Goal: Task Accomplishment & Management: Complete application form

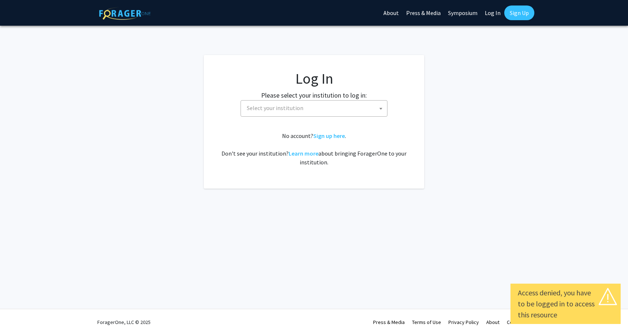
select select
click at [303, 118] on fg-card-body "Log In Please select your institution to log in: [GEOGRAPHIC_DATA] [GEOGRAPHIC_…" at bounding box center [314, 122] width 191 height 104
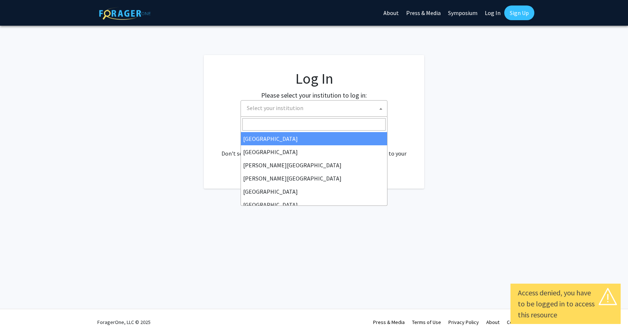
click at [301, 112] on span "Select your institution" at bounding box center [315, 108] width 143 height 15
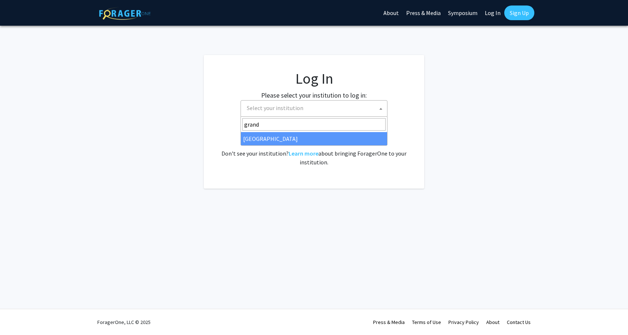
type input "grand"
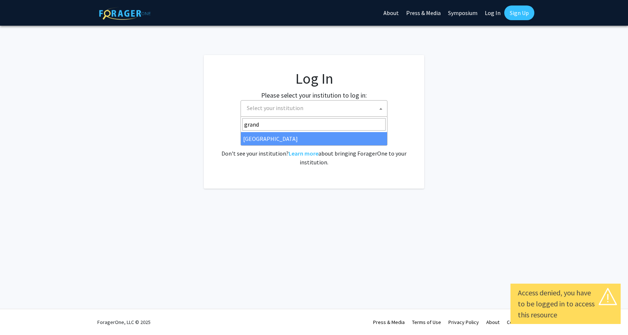
select select "23"
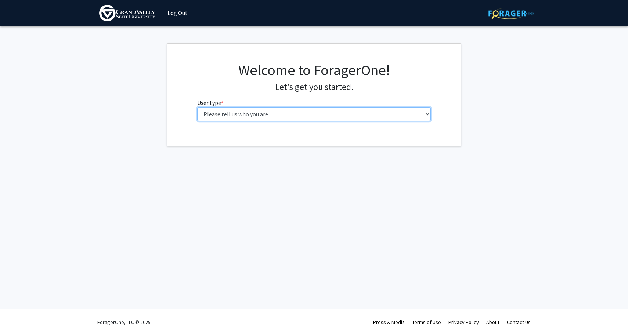
click at [223, 121] on select "Please tell us who you are Undergraduate Student Master's Student Doctoral Cand…" at bounding box center [314, 114] width 234 height 14
select select "1: undergrad"
click at [197, 107] on select "Please tell us who you are Undergraduate Student Master's Student Doctoral Cand…" at bounding box center [314, 114] width 234 height 14
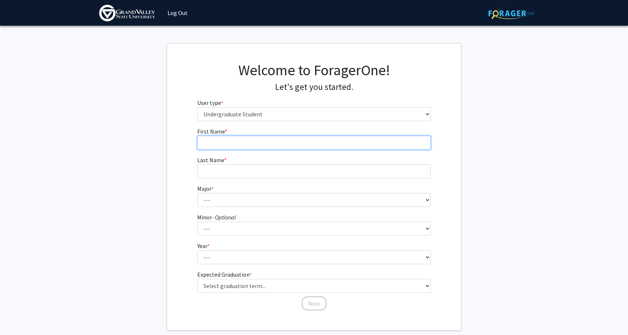
click at [238, 141] on input "First Name * required" at bounding box center [314, 143] width 234 height 14
type input "Ella"
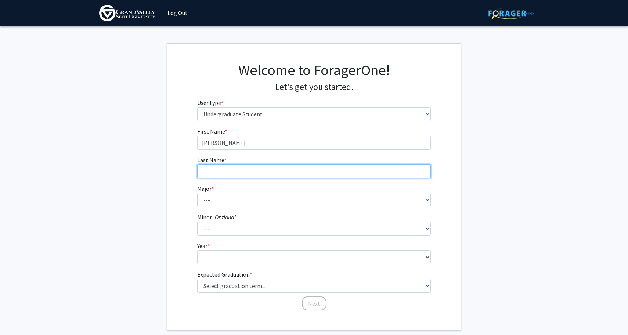
click at [239, 176] on input "Last Name * required" at bounding box center [314, 172] width 234 height 14
type input "t"
type input "Taft"
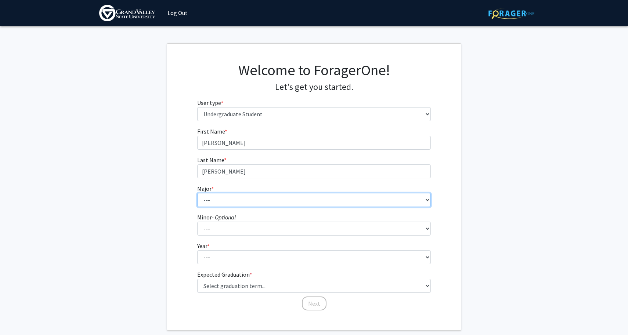
click at [251, 202] on select "--- Advertising and Public Relations Allied Health Science Anthropology Applied…" at bounding box center [314, 200] width 234 height 14
select select "94: 1969"
click at [197, 193] on select "--- Advertising and Public Relations Allied Health Science Anthropology Applied…" at bounding box center [314, 200] width 234 height 14
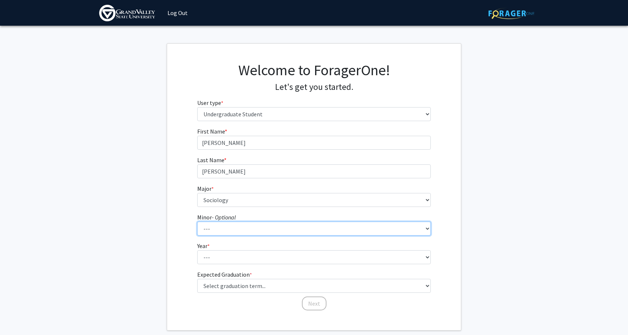
click at [226, 226] on select "--- Accounting Adventure Tourism Management Advertising and Public Relations Af…" at bounding box center [314, 229] width 234 height 14
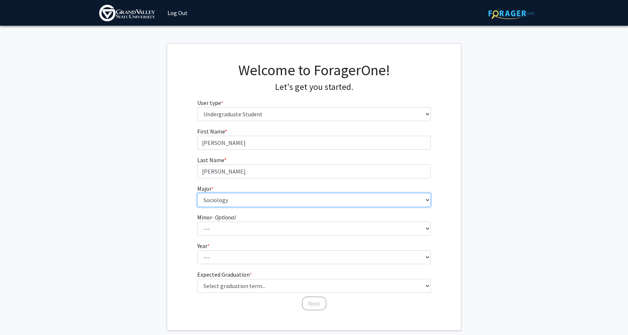
click at [238, 204] on select "--- Advertising and Public Relations Allied Health Science Anthropology Applied…" at bounding box center [314, 200] width 234 height 14
click at [197, 193] on select "--- Advertising and Public Relations Allied Health Science Anthropology Applied…" at bounding box center [314, 200] width 234 height 14
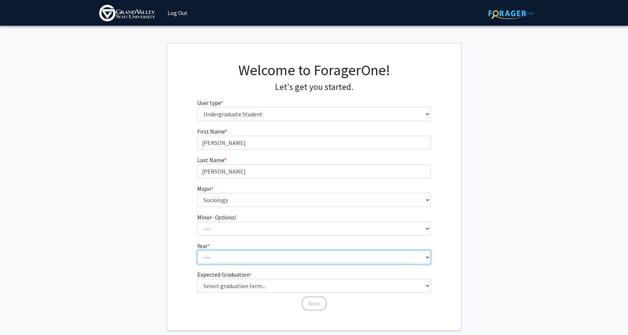
click at [249, 253] on select "--- First-year Sophomore Junior Senior Postbaccalaureate Certificate" at bounding box center [314, 258] width 234 height 14
select select "2: sophomore"
click at [197, 251] on select "--- First-year Sophomore Junior Senior Postbaccalaureate Certificate" at bounding box center [314, 258] width 234 height 14
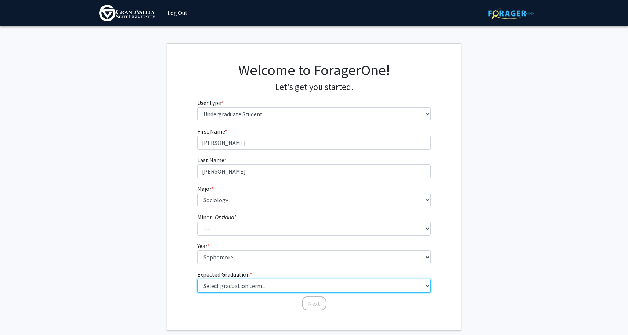
click at [224, 285] on select "Select graduation term... Spring 2025 Summer 2025 Fall 2025 Winter 2025 Spring …" at bounding box center [314, 286] width 234 height 14
select select "16: winter_2028"
click at [197, 279] on select "Select graduation term... Spring 2025 Summer 2025 Fall 2025 Winter 2025 Spring …" at bounding box center [314, 286] width 234 height 14
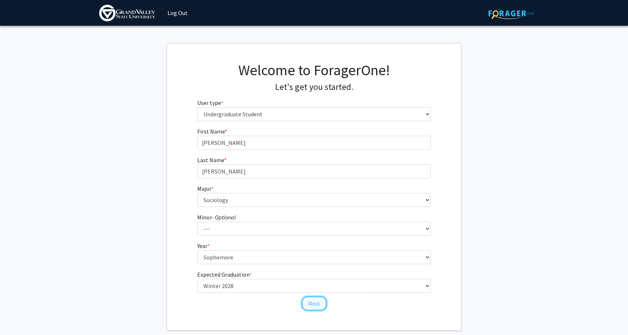
click at [318, 303] on button "Next" at bounding box center [314, 304] width 25 height 14
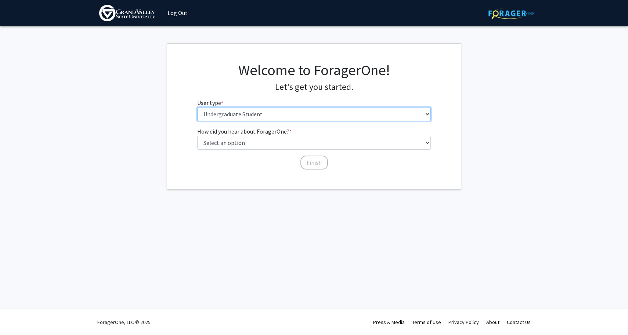
click at [291, 121] on select "Please tell us who you are Undergraduate Student Master's Student Doctoral Cand…" at bounding box center [314, 114] width 234 height 14
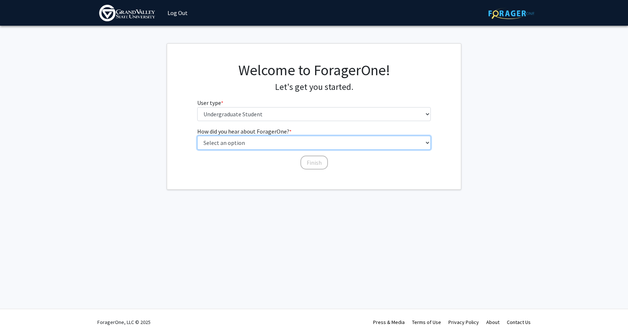
click at [248, 148] on select "Select an option Peer/student recommendation Faculty/staff recommendation Unive…" at bounding box center [314, 143] width 234 height 14
select select "2: faculty_recommendation"
click at [197, 136] on select "Select an option Peer/student recommendation Faculty/staff recommendation Unive…" at bounding box center [314, 143] width 234 height 14
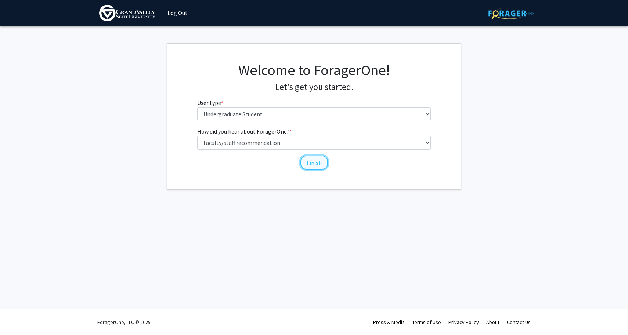
click at [308, 159] on button "Finish" at bounding box center [315, 163] width 28 height 14
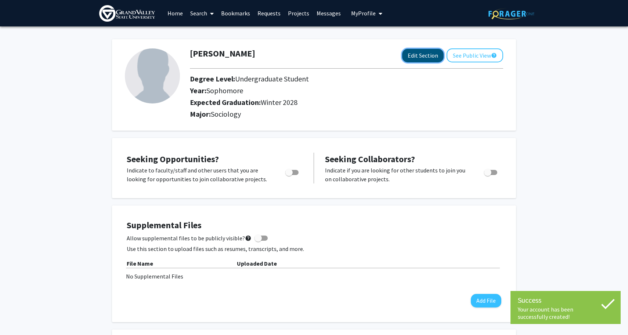
click at [433, 54] on button "Edit Section" at bounding box center [423, 56] width 42 height 14
select select "sophomore"
select select "44: winter_2028"
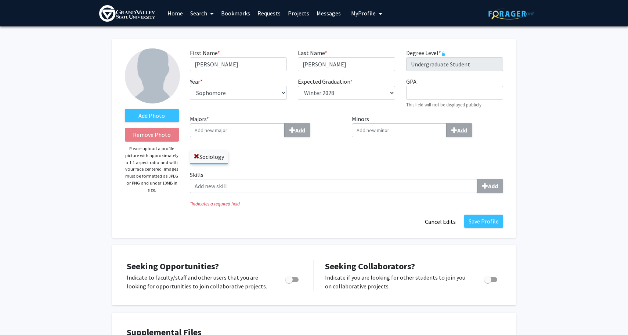
click at [249, 130] on input "Majors * Add" at bounding box center [237, 130] width 95 height 14
type input "Legal"
click at [249, 144] on div "Legal Studies" at bounding box center [237, 144] width 86 height 9
click at [249, 137] on input "Legal" at bounding box center [237, 130] width 95 height 14
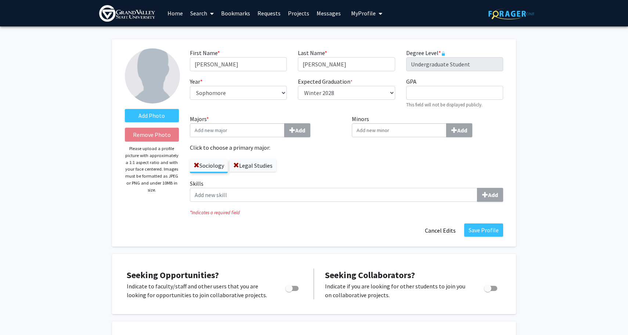
click at [310, 166] on div "Sociology Legal Studies" at bounding box center [265, 162] width 151 height 21
click at [168, 116] on label "Add Photo" at bounding box center [152, 115] width 54 height 13
click at [0, 0] on input "Add Photo" at bounding box center [0, 0] width 0 height 0
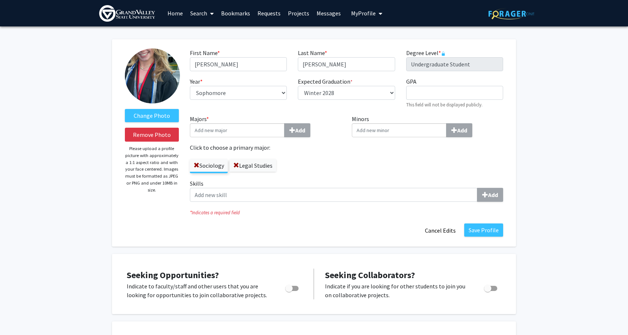
click at [149, 68] on img at bounding box center [152, 75] width 55 height 55
click at [152, 136] on button "Remove Photo" at bounding box center [152, 135] width 54 height 14
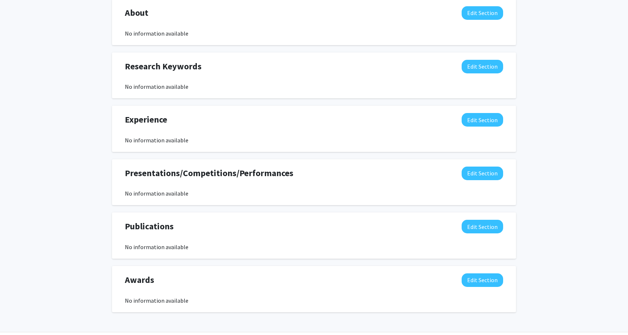
scroll to position [451, 0]
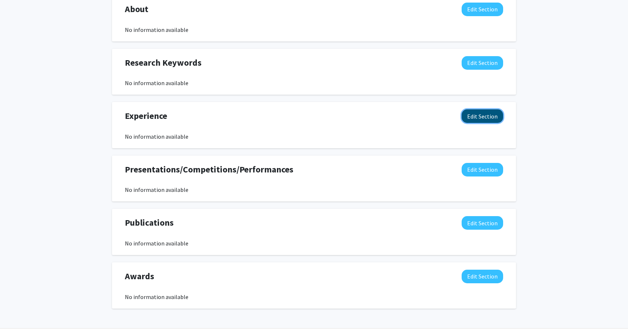
click at [468, 113] on button "Edit Section" at bounding box center [483, 116] width 42 height 14
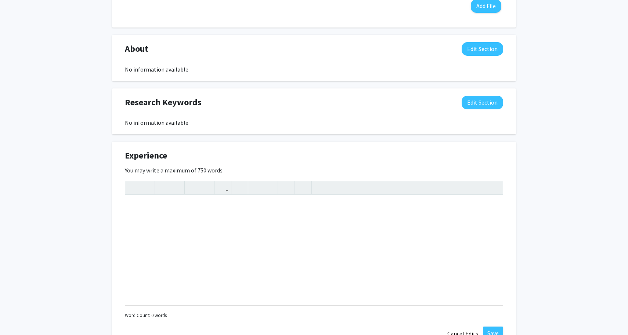
scroll to position [0, 0]
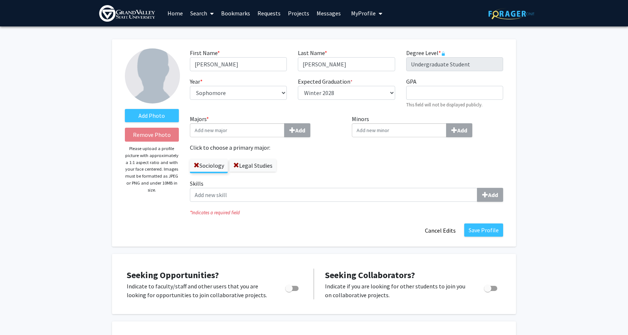
click at [351, 16] on span "My Profile" at bounding box center [363, 13] width 25 height 7
click at [364, 44] on fg-profile-picture at bounding box center [363, 38] width 15 height 16
click at [176, 9] on link "Home" at bounding box center [175, 13] width 23 height 26
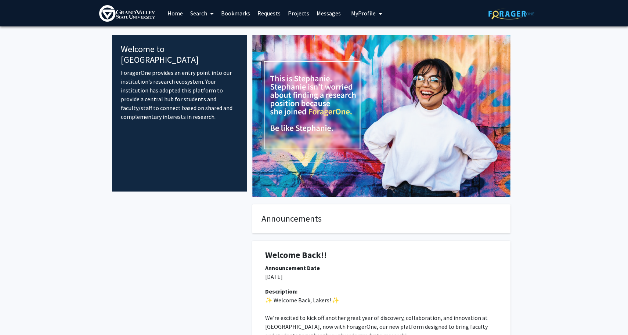
click at [238, 11] on link "Bookmarks" at bounding box center [236, 13] width 36 height 26
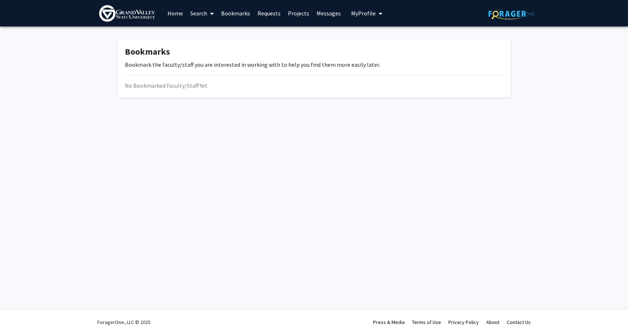
click at [270, 20] on link "Requests" at bounding box center [269, 13] width 30 height 26
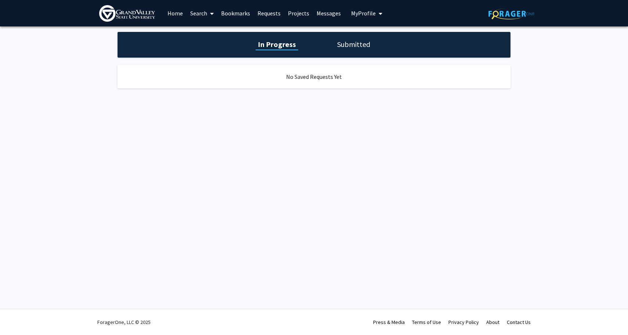
click at [302, 18] on link "Projects" at bounding box center [298, 13] width 29 height 26
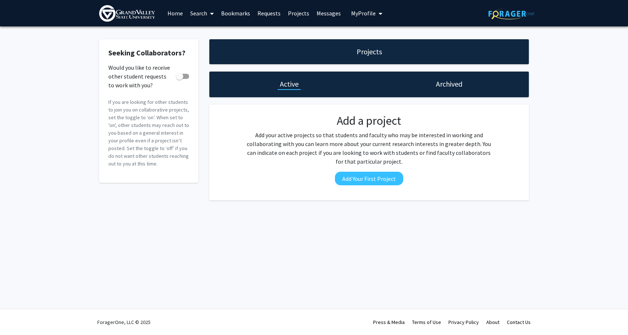
click at [328, 17] on link "Messages" at bounding box center [329, 13] width 32 height 26
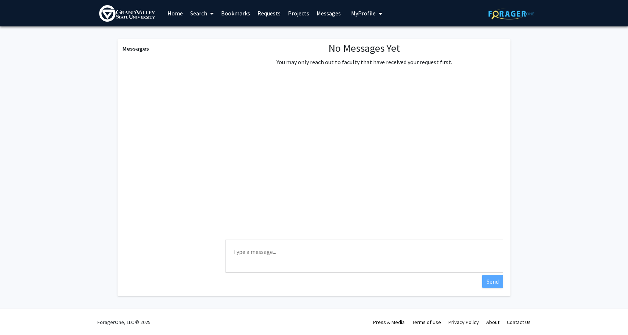
click at [202, 11] on link "Search" at bounding box center [202, 13] width 31 height 26
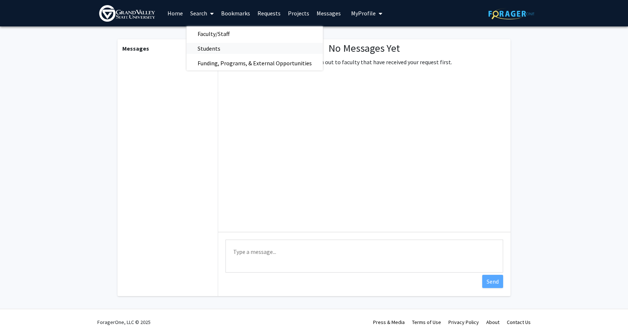
click at [214, 46] on span "Students" at bounding box center [209, 48] width 45 height 15
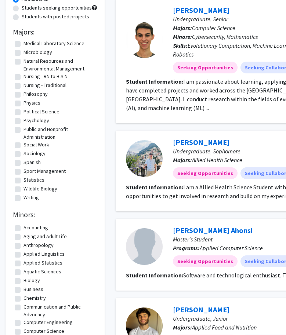
scroll to position [76, 0]
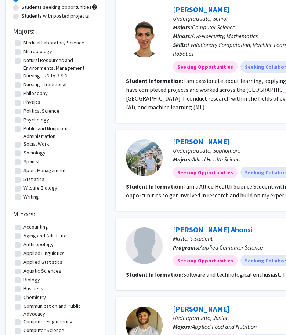
click at [31, 154] on label "Sociology" at bounding box center [35, 153] width 22 height 8
click at [28, 154] on input "Sociology" at bounding box center [26, 151] width 5 height 5
checkbox input "true"
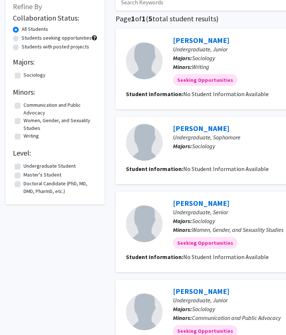
checkbox input "false"
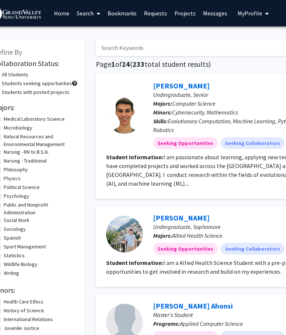
scroll to position [0, 24]
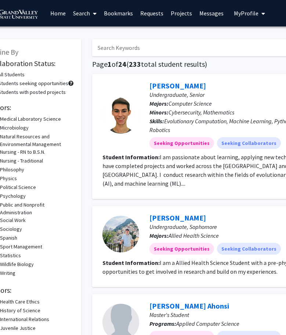
click at [156, 41] on input "Search Keywords" at bounding box center [236, 47] width 288 height 17
type input "legal studies"
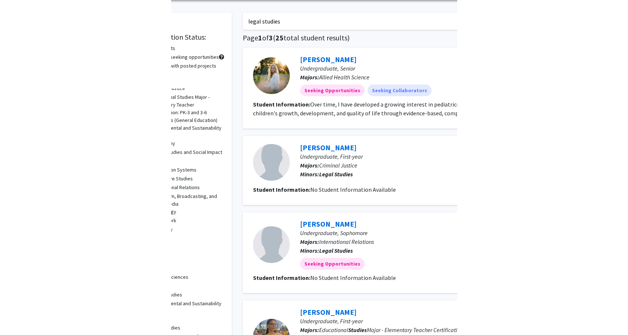
scroll to position [26, 0]
